Goal: Information Seeking & Learning: Learn about a topic

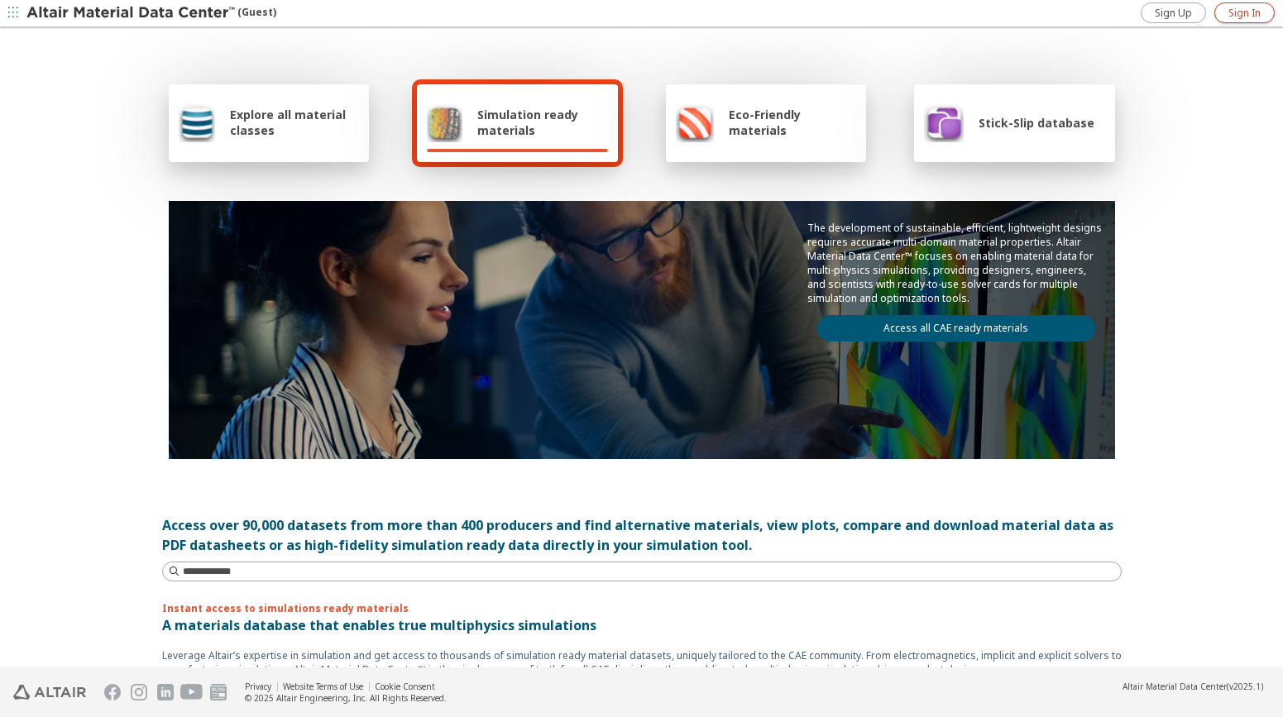
click at [1232, 12] on span "Sign In" at bounding box center [1244, 13] width 32 height 13
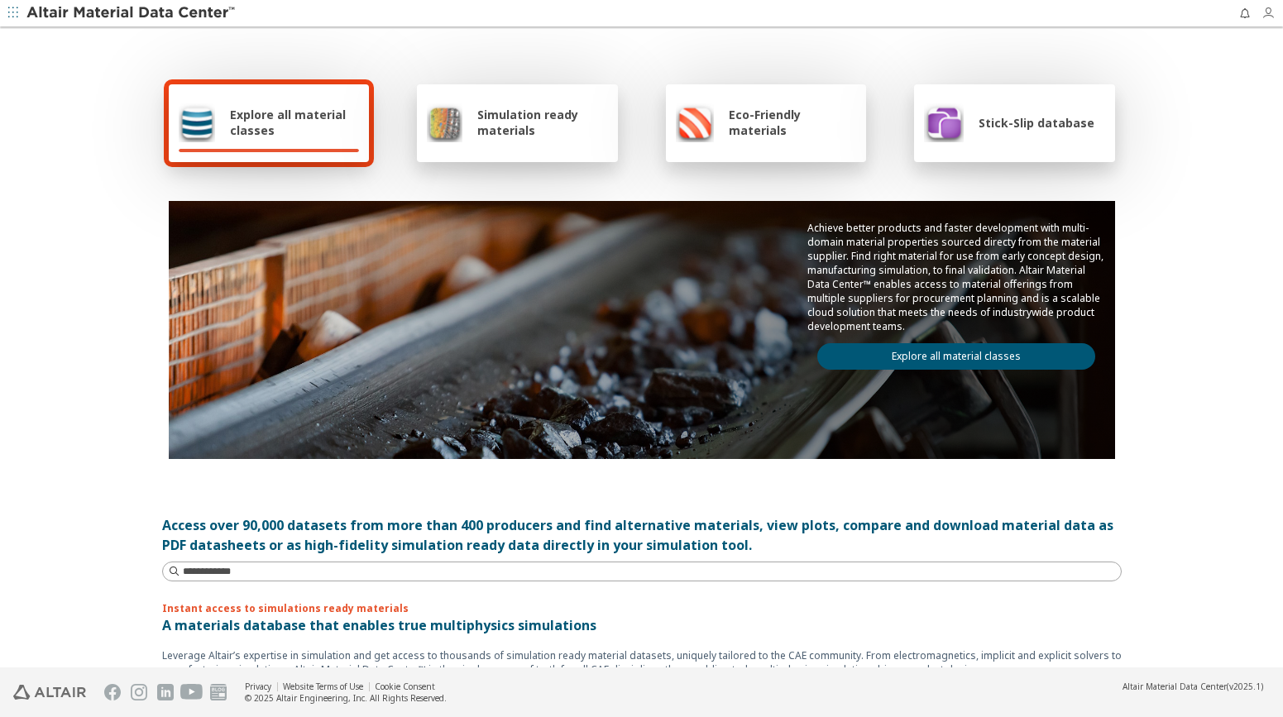
click at [1266, 19] on icon "button" at bounding box center [1271, 13] width 21 height 13
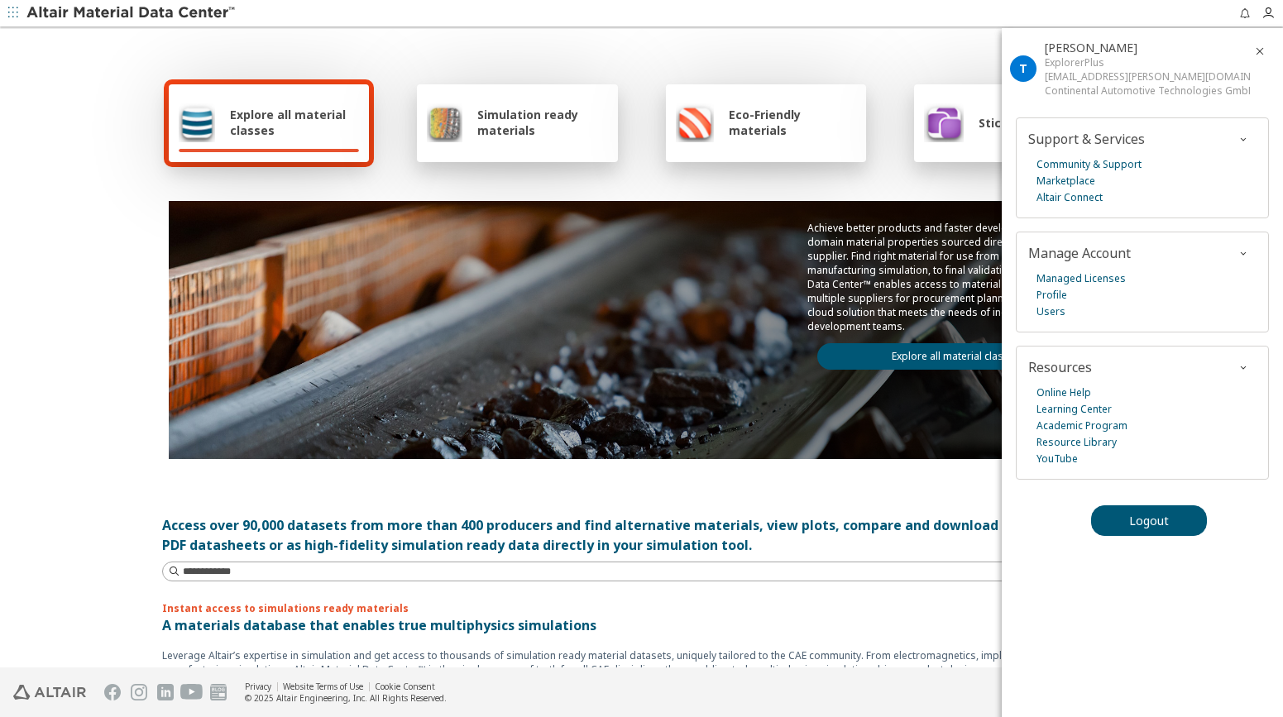
click at [915, 37] on div "Explore all material classes Simulation ready materials Eco-Friendly materials …" at bounding box center [641, 269] width 959 height 480
click at [1260, 49] on icon "button" at bounding box center [1259, 51] width 13 height 13
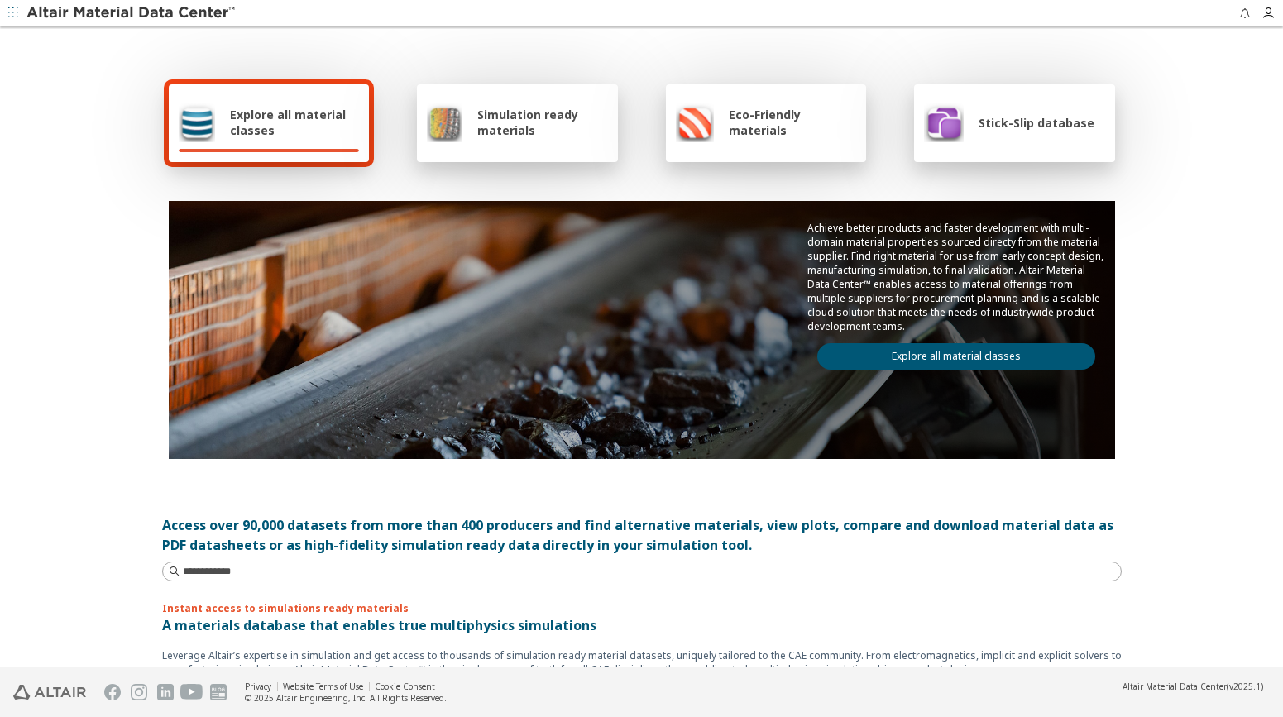
click at [529, 131] on span "Simulation ready materials" at bounding box center [542, 122] width 130 height 31
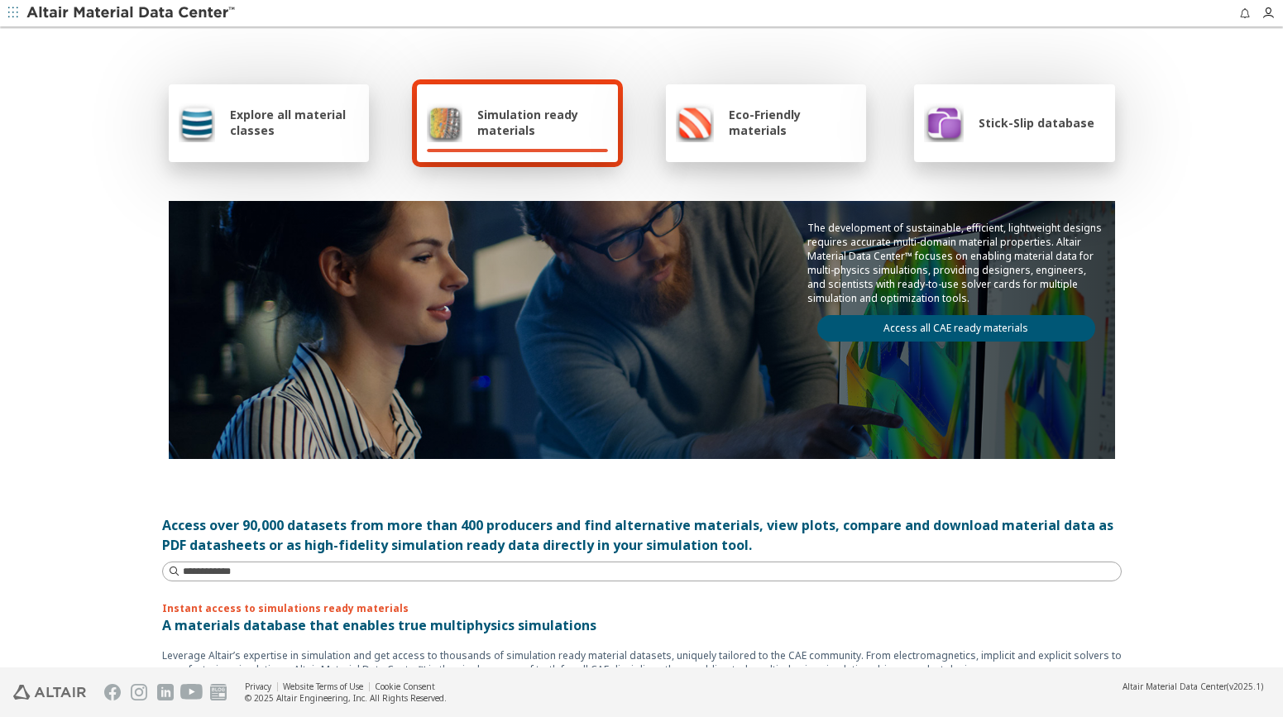
click at [1011, 143] on div "Stick-Slip database" at bounding box center [1014, 123] width 201 height 78
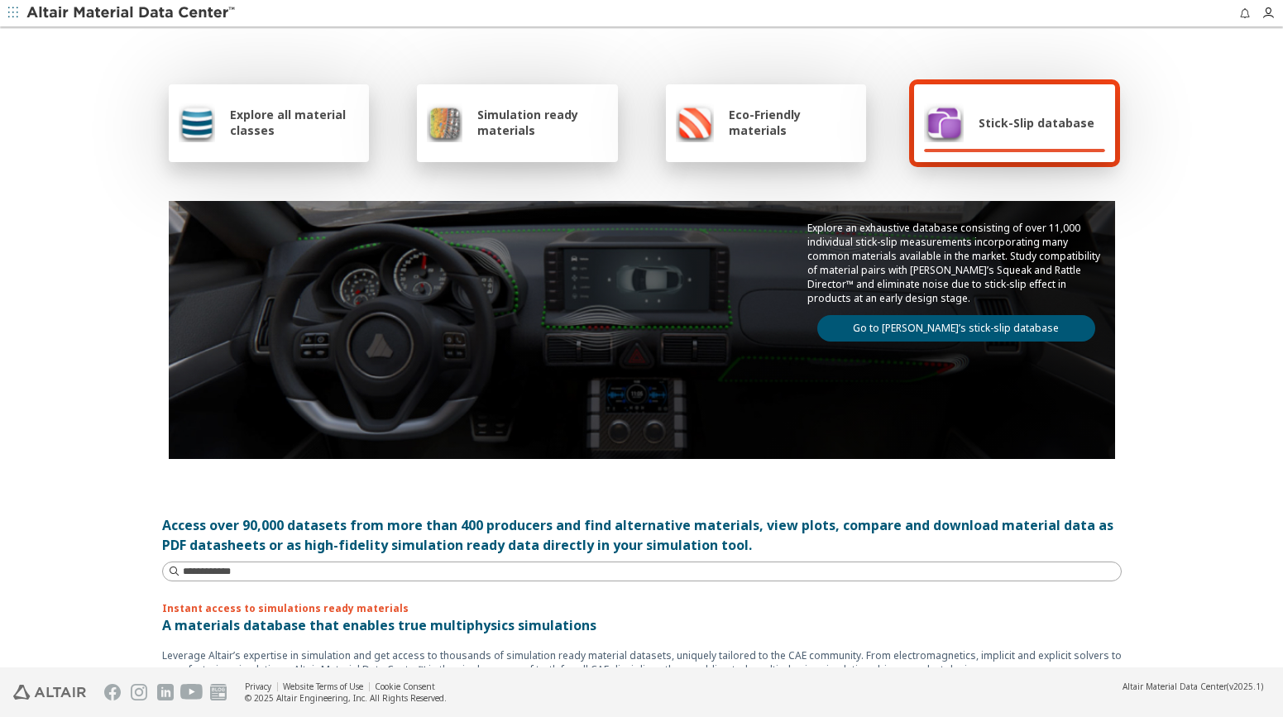
click at [514, 116] on span "Simulation ready materials" at bounding box center [542, 122] width 130 height 31
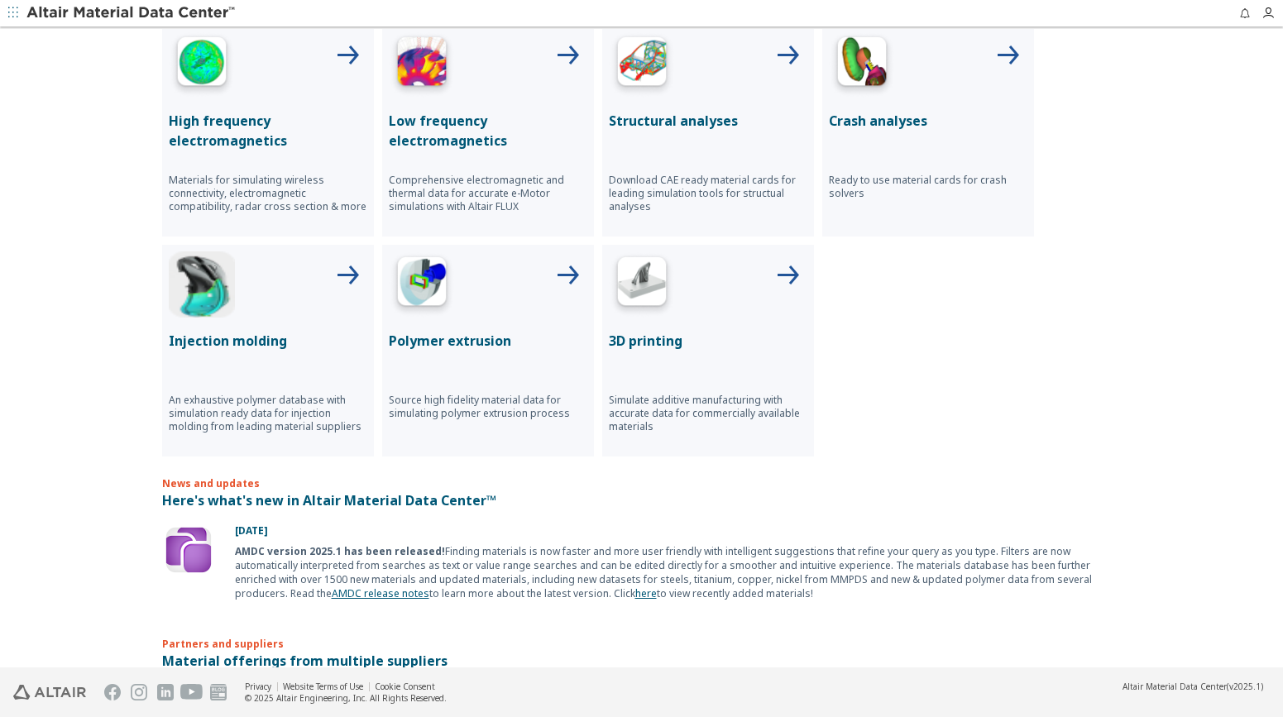
scroll to position [662, 0]
